Goal: Find specific page/section: Find specific page/section

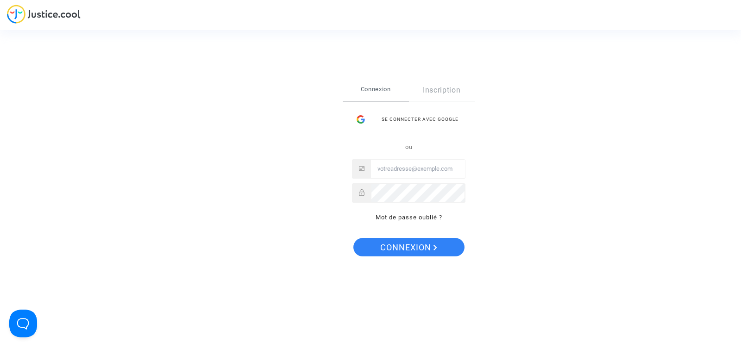
type input "[EMAIL_ADDRESS][DOMAIN_NAME]"
click at [414, 247] on span "Connexion" at bounding box center [408, 247] width 57 height 19
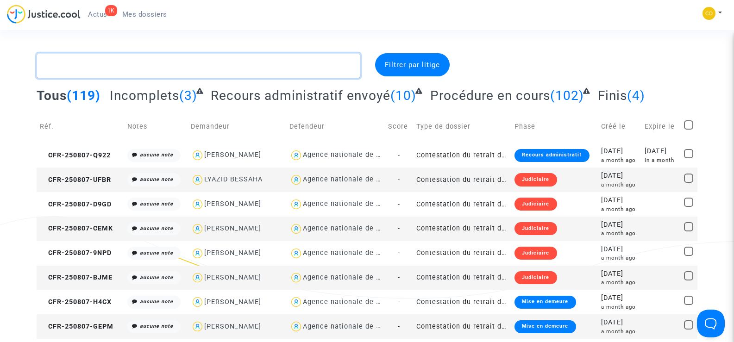
click at [84, 66] on textarea at bounding box center [198, 65] width 323 height 25
paste textarea "ZAJIM DERVISEVIC"
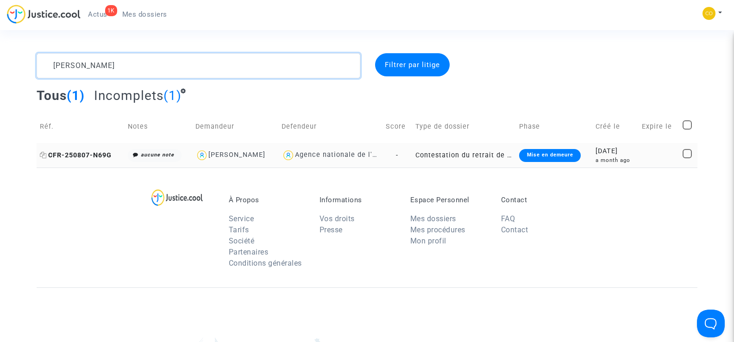
type textarea "ZAJIM DERVISEVIC"
click at [93, 157] on span "CFR-250807-N69G" at bounding box center [76, 155] width 72 height 8
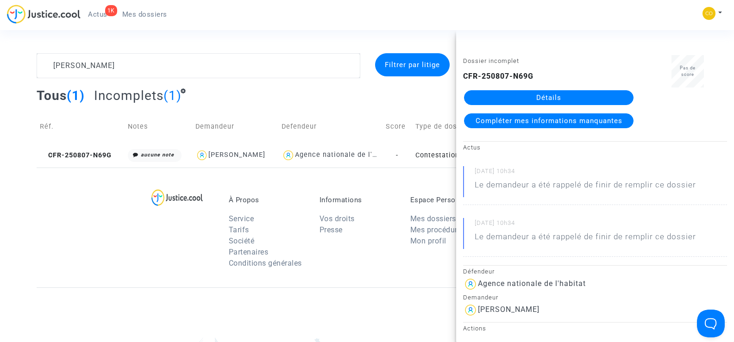
click at [559, 96] on link "Détails" at bounding box center [548, 97] width 169 height 15
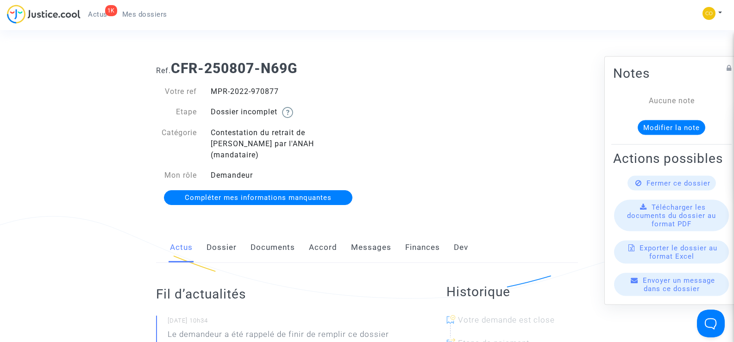
click at [275, 237] on link "Documents" at bounding box center [272, 247] width 44 height 31
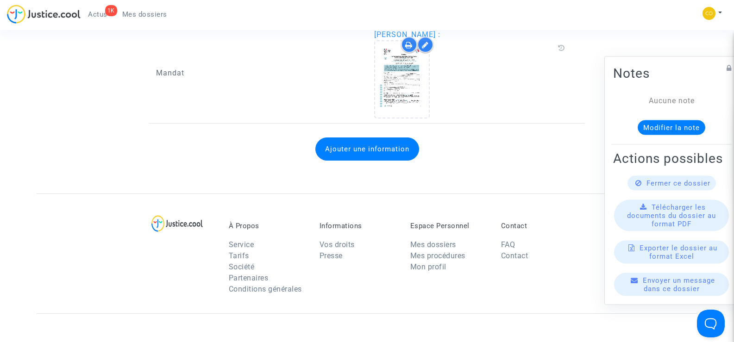
scroll to position [1198, 0]
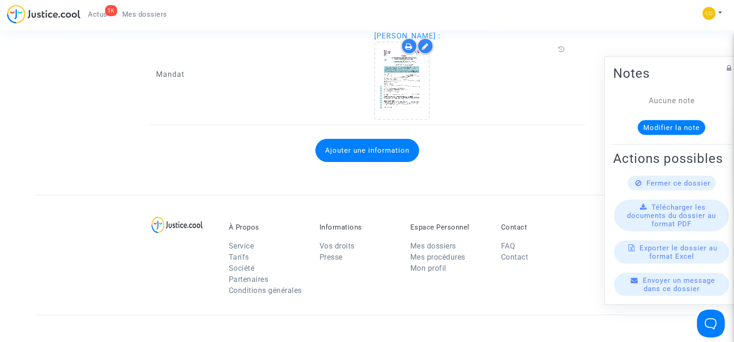
click at [143, 17] on span "Mes dossiers" at bounding box center [144, 14] width 45 height 8
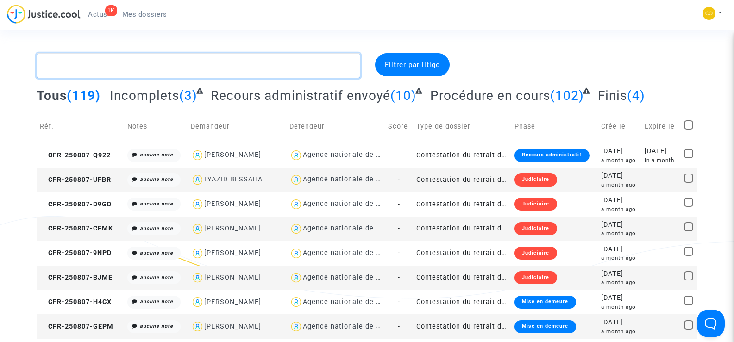
click at [93, 65] on textarea at bounding box center [198, 65] width 323 height 25
paste textarea "ZAJIM DERVISEVIC"
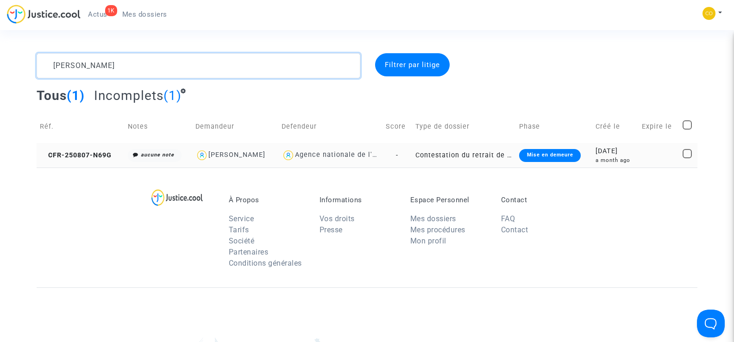
type textarea "ZAJIM DERVISEVIC"
click at [78, 160] on td "CFR-250807-N69G" at bounding box center [81, 155] width 88 height 25
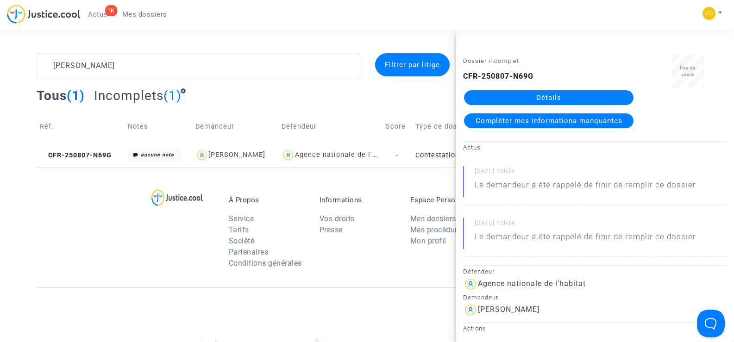
click at [562, 99] on link "Détails" at bounding box center [548, 97] width 169 height 15
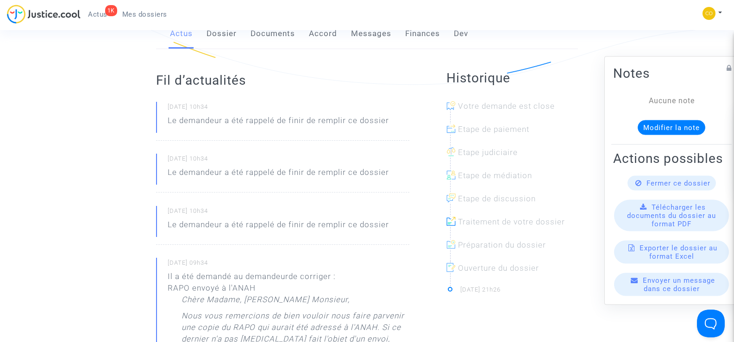
scroll to position [93, 0]
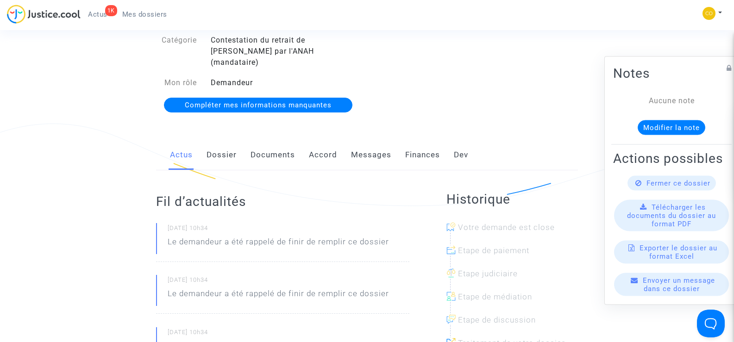
click at [258, 140] on link "Documents" at bounding box center [272, 155] width 44 height 31
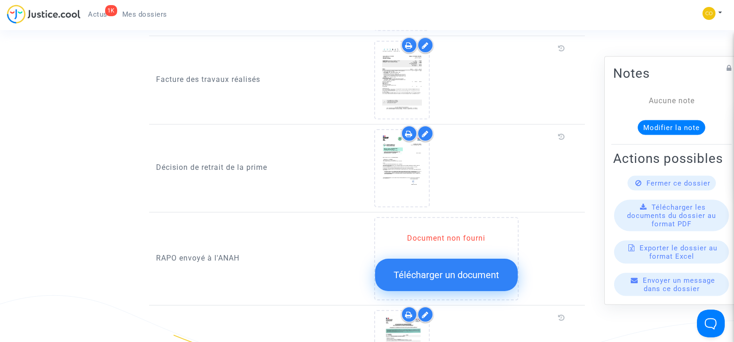
scroll to position [741, 0]
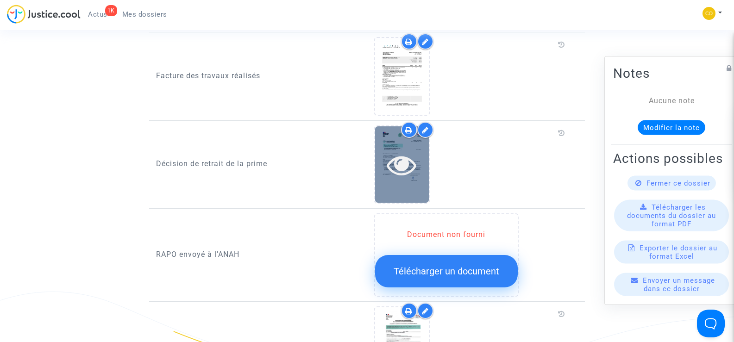
click at [402, 168] on div at bounding box center [402, 164] width 54 height 76
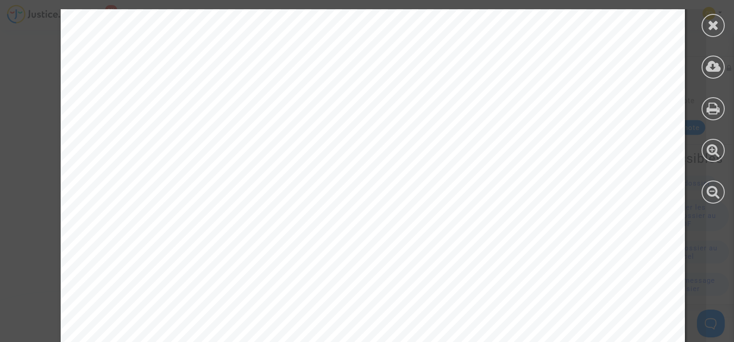
scroll to position [324, 0]
click at [717, 34] on div at bounding box center [712, 25] width 23 height 23
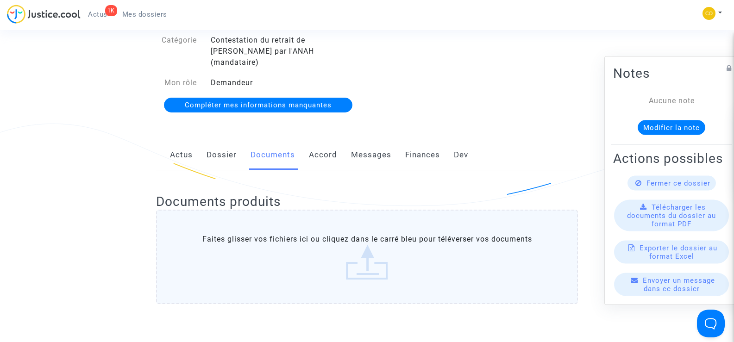
scroll to position [0, 0]
